Goal: Information Seeking & Learning: Learn about a topic

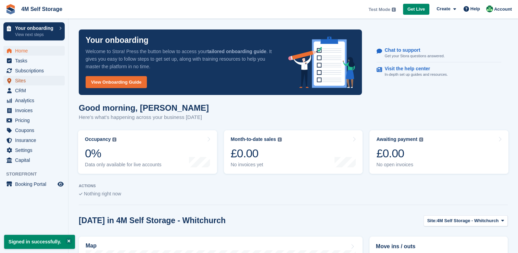
click at [20, 79] on span "Sites" at bounding box center [35, 81] width 41 height 10
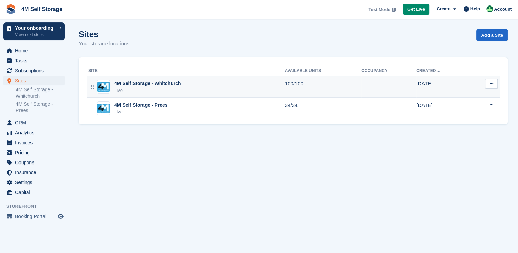
click at [141, 83] on div "4M Self Storage - Whitchurch" at bounding box center [147, 83] width 66 height 7
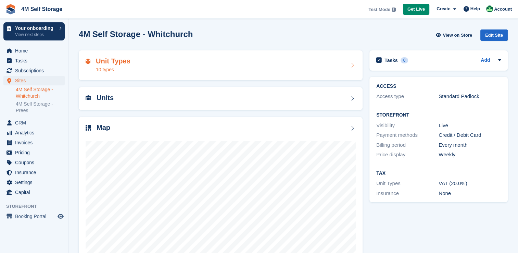
click at [155, 58] on div "Unit Types 10 types" at bounding box center [221, 65] width 270 height 16
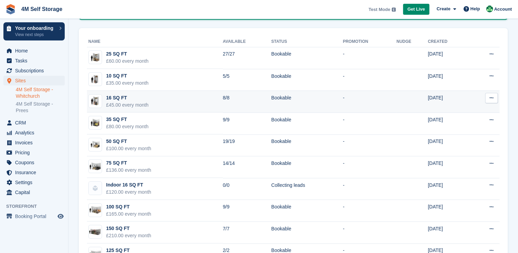
scroll to position [95, 0]
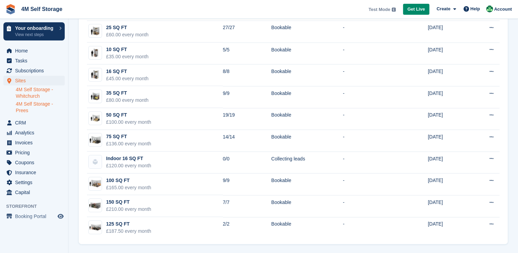
click at [27, 107] on link "4M Self Storage - Prees" at bounding box center [40, 107] width 49 height 13
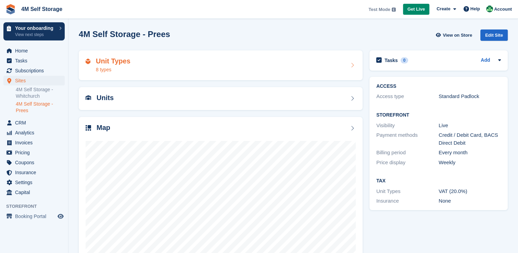
click at [188, 65] on div "Unit Types 8 types" at bounding box center [221, 65] width 270 height 16
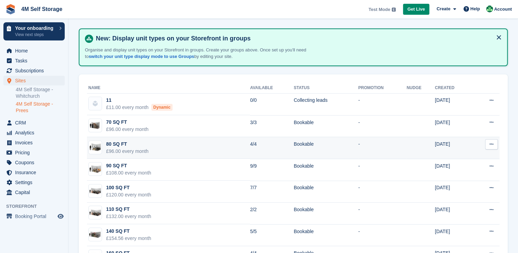
scroll to position [51, 0]
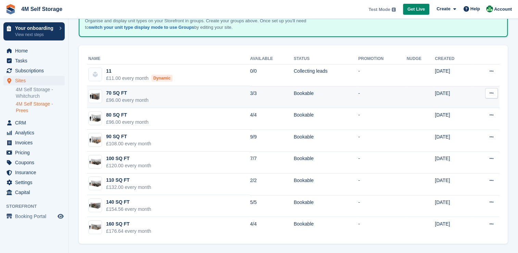
click at [143, 91] on div "70 SQ FT" at bounding box center [127, 92] width 42 height 7
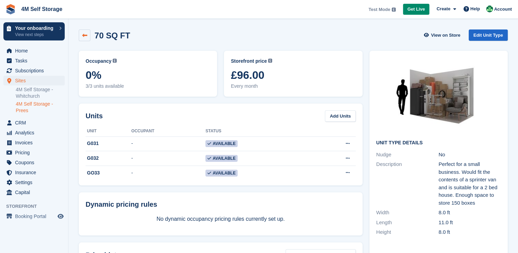
click at [86, 35] on icon at bounding box center [84, 35] width 5 height 5
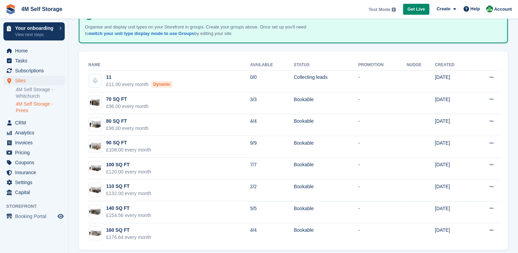
scroll to position [51, 0]
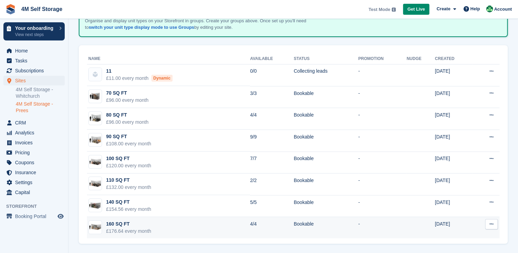
click at [132, 227] on div "£176.64 every month" at bounding box center [128, 230] width 45 height 7
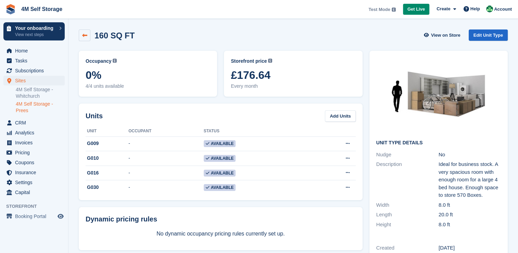
click at [87, 34] on icon at bounding box center [84, 35] width 5 height 5
